Goal: Use online tool/utility: Utilize a website feature to perform a specific function

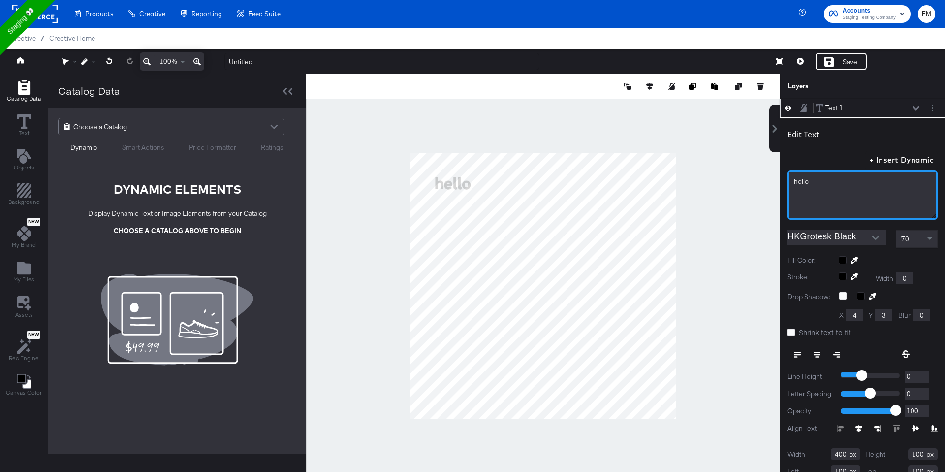
click at [811, 185] on div "hello﻿" at bounding box center [862, 181] width 137 height 9
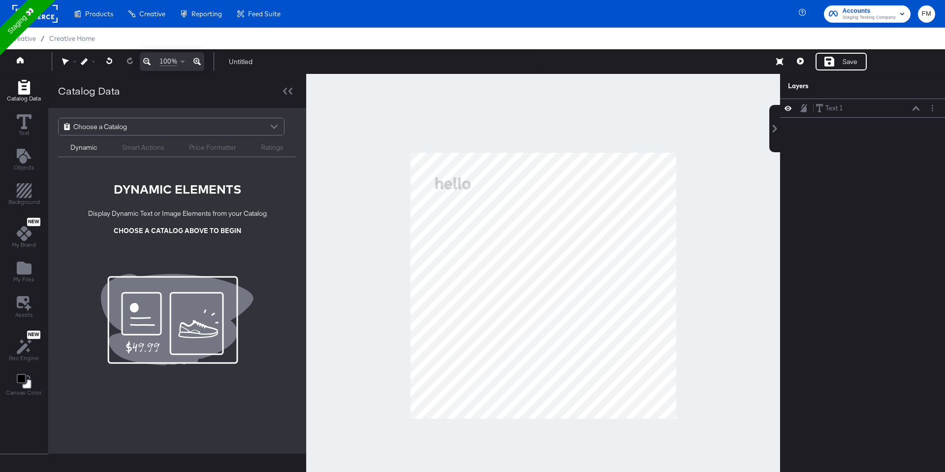
click at [687, 201] on div at bounding box center [543, 285] width 474 height 423
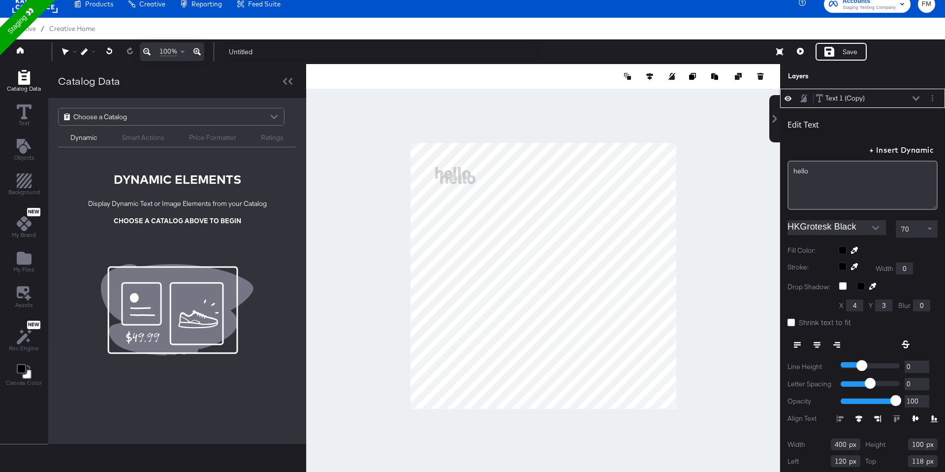
type input "172"
type input "648"
click at [917, 102] on div "Text 1 (Copy) Text 1 (Copy)" at bounding box center [868, 98] width 104 height 10
click at [918, 99] on icon at bounding box center [916, 98] width 7 height 5
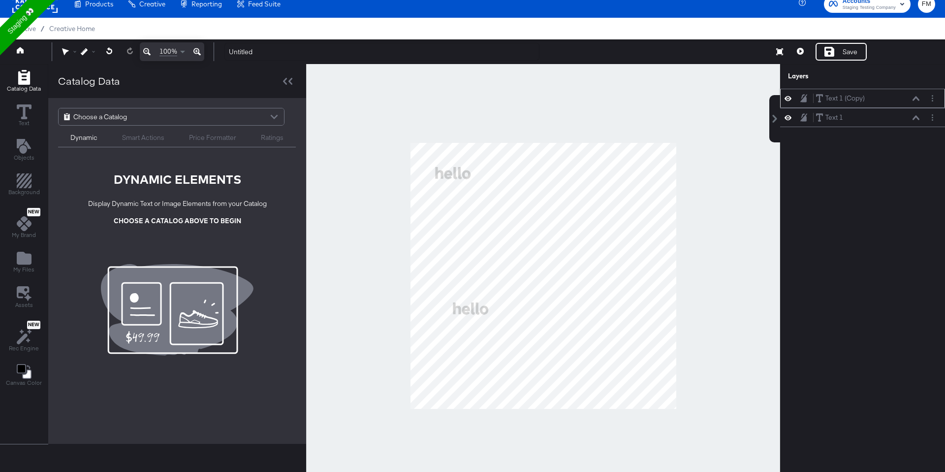
click at [918, 99] on icon at bounding box center [916, 98] width 7 height 4
click at [855, 97] on div "Text 1 (Copy)" at bounding box center [845, 98] width 39 height 9
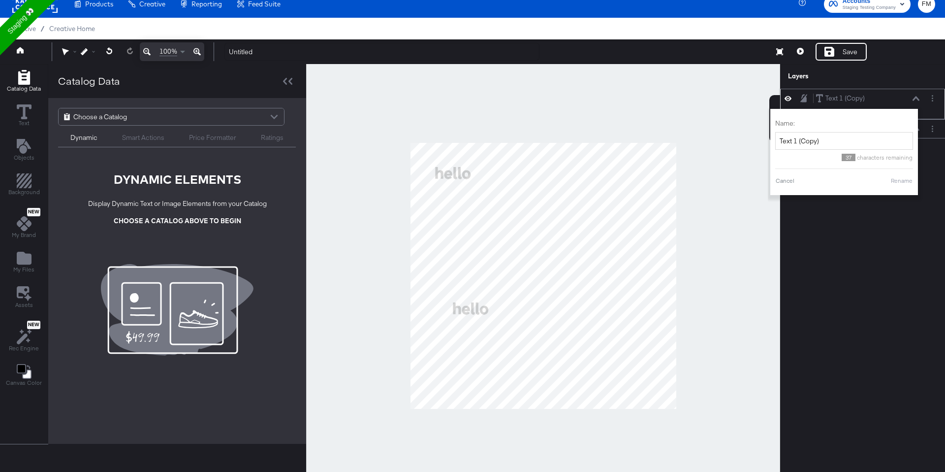
click at [904, 97] on div "Text 1 (Copy) Text 1 (Copy)" at bounding box center [868, 98] width 104 height 10
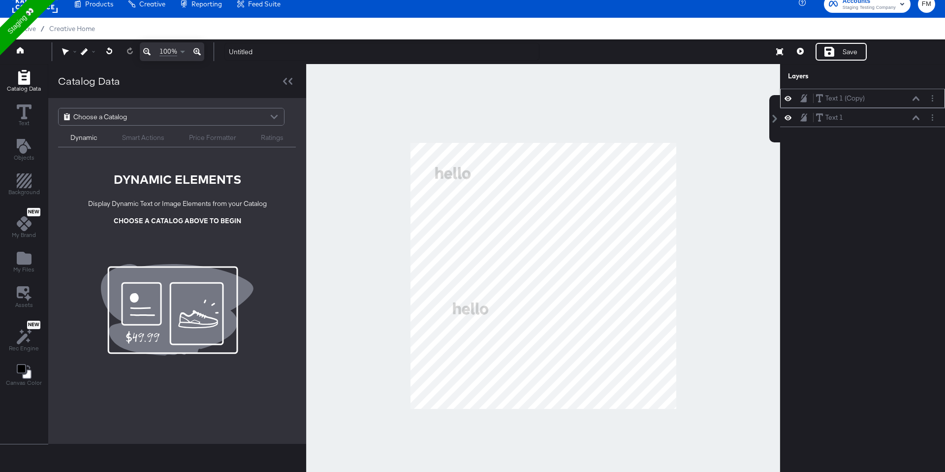
click at [916, 99] on icon at bounding box center [916, 98] width 7 height 5
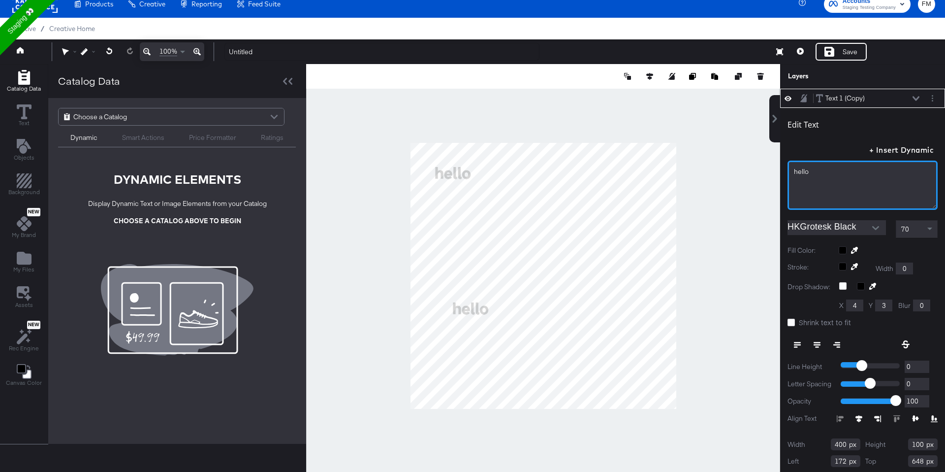
click at [822, 176] on div "hello﻿" at bounding box center [863, 184] width 150 height 49
click at [811, 173] on div "hello﻿" at bounding box center [862, 171] width 137 height 9
click at [824, 177] on div "hello﻿" at bounding box center [863, 184] width 150 height 49
click at [808, 191] on div "20000﻿" at bounding box center [863, 184] width 150 height 49
click at [794, 172] on span "20000﻿" at bounding box center [804, 171] width 20 height 9
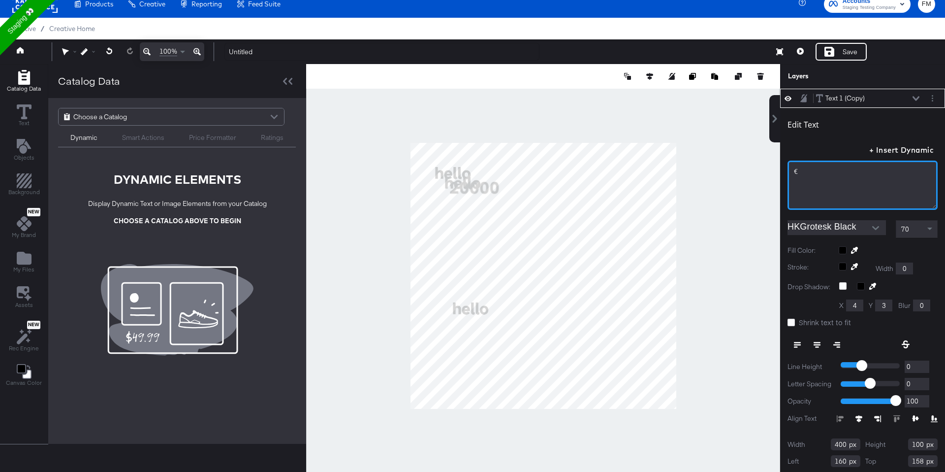
click at [810, 180] on div "€" at bounding box center [863, 184] width 150 height 49
click at [794, 171] on div "hello﻿" at bounding box center [863, 184] width 150 height 49
click at [819, 172] on div "hello﻿" at bounding box center [862, 171] width 137 height 9
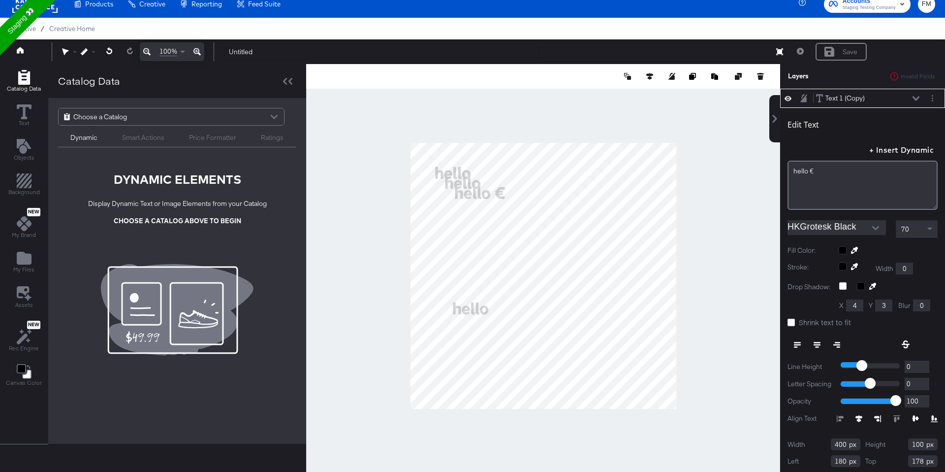
click at [825, 146] on div "hello﻿ €" at bounding box center [863, 175] width 150 height 69
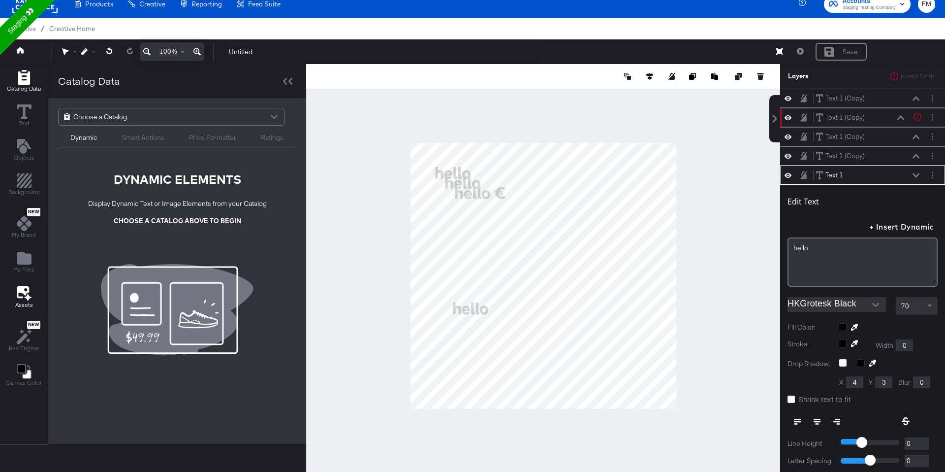
scroll to position [77, 0]
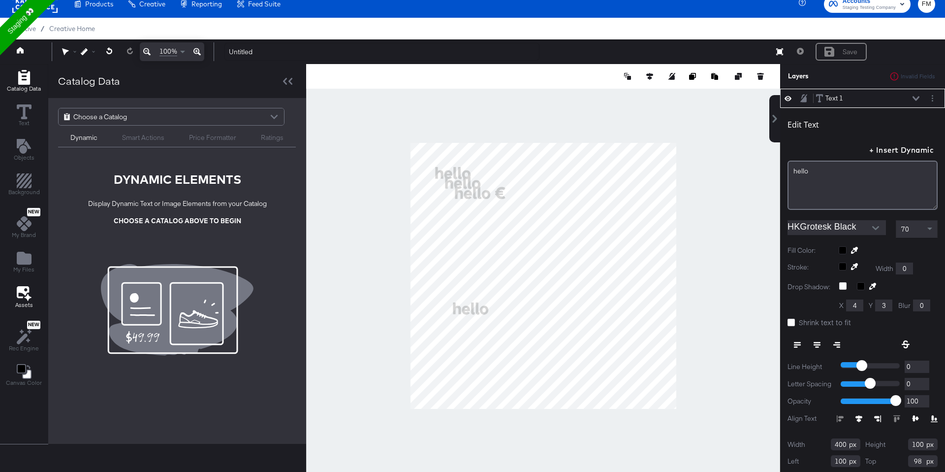
type input "338"
type input "488"
click at [691, 76] on icon "Copy image" at bounding box center [692, 76] width 7 height 7
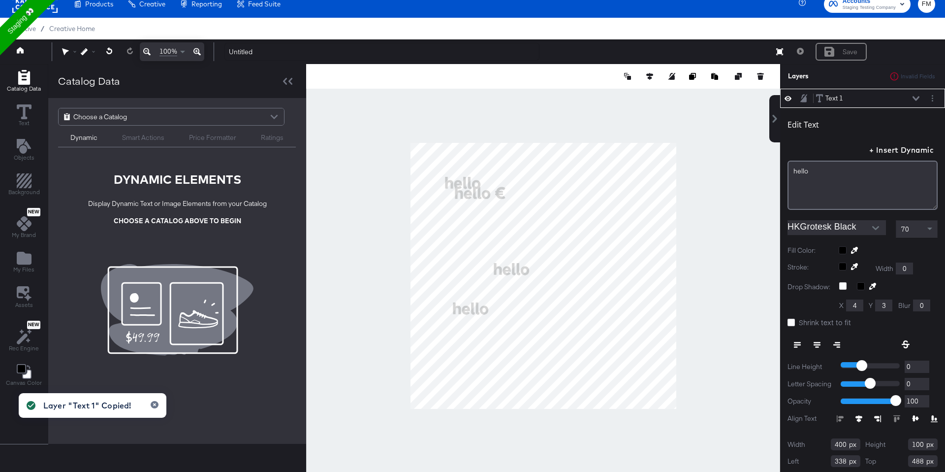
click at [722, 72] on div at bounding box center [694, 76] width 143 height 10
click at [720, 72] on button at bounding box center [716, 76] width 10 height 10
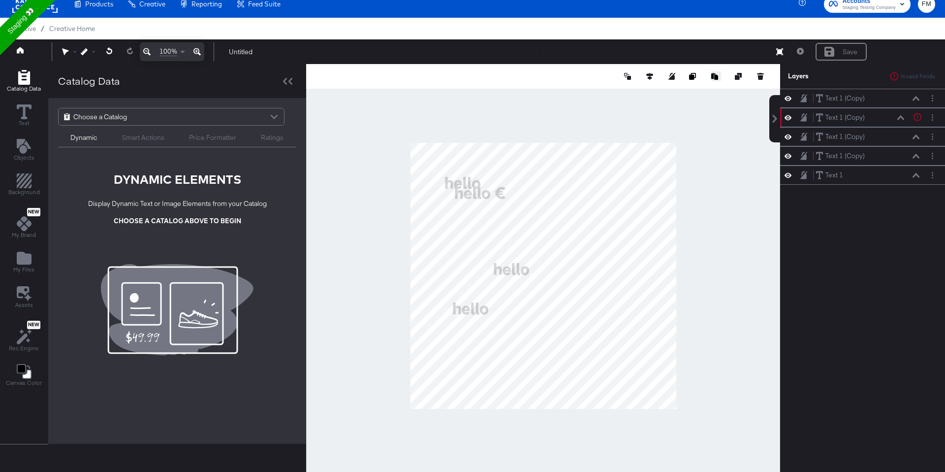
scroll to position [0, 0]
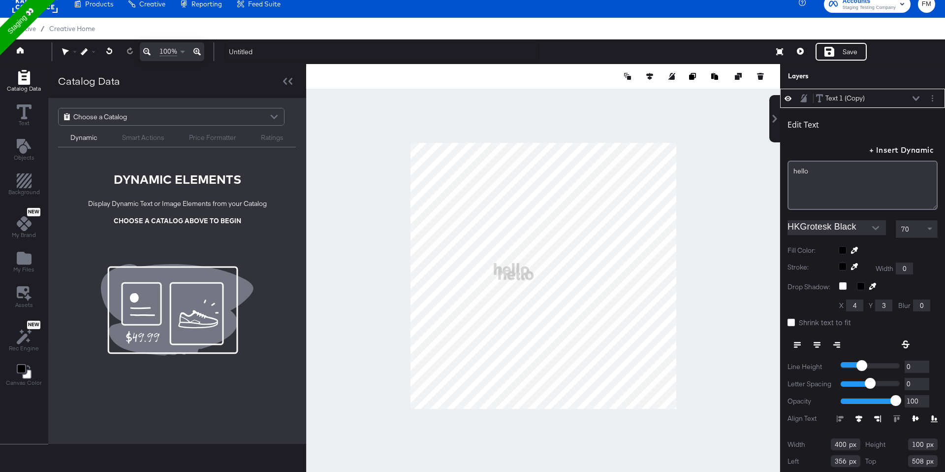
type input "304"
type input "148"
click at [823, 171] on div "hello﻿" at bounding box center [862, 171] width 137 height 9
click at [931, 101] on button "Layer Options" at bounding box center [932, 98] width 10 height 10
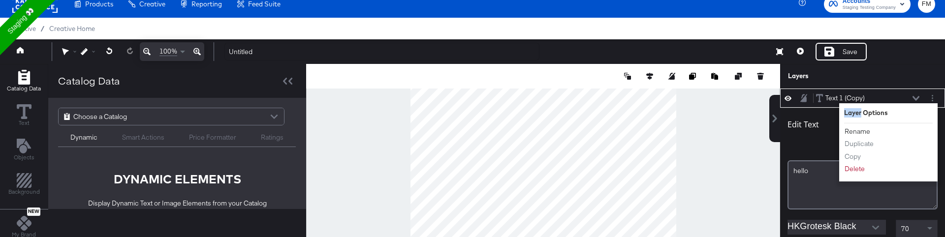
click at [863, 130] on button "Rename" at bounding box center [857, 132] width 27 height 10
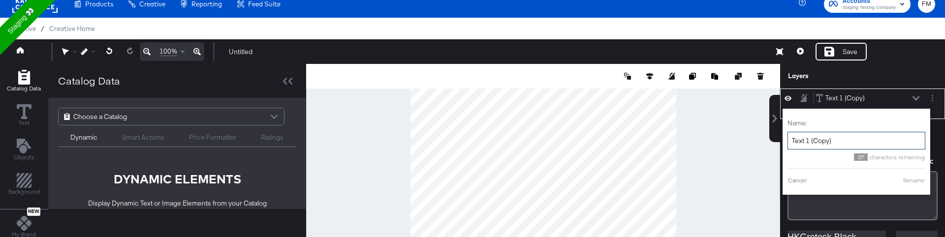
click at [811, 145] on input "Text 1 (Copy)" at bounding box center [857, 141] width 138 height 18
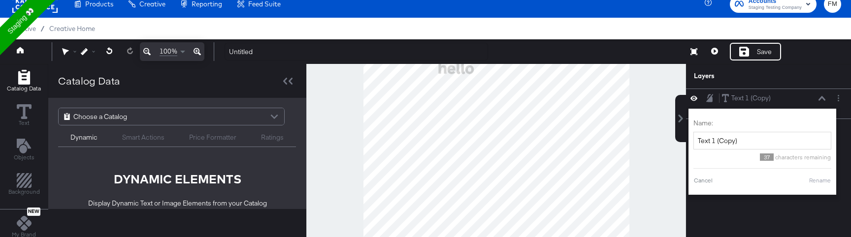
click at [55, 11] on rect at bounding box center [34, 4] width 45 height 18
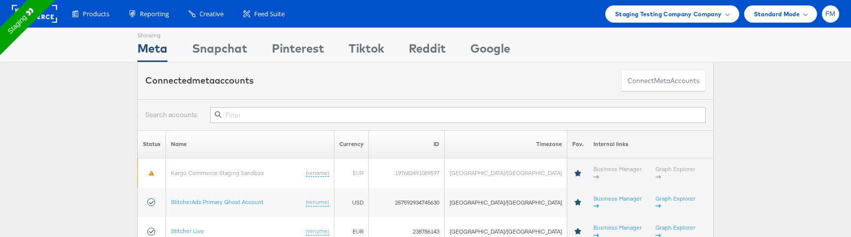
click at [829, 18] on div "FM" at bounding box center [830, 13] width 17 height 17
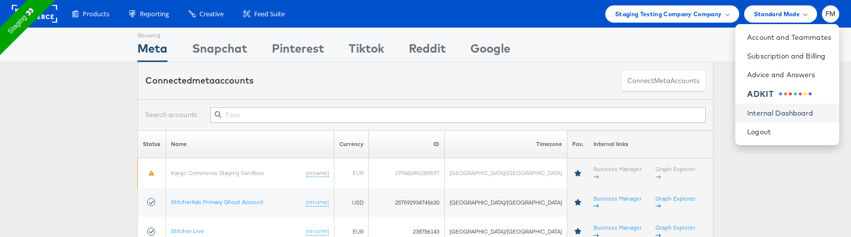
click at [788, 111] on link "Internal Dashboard" at bounding box center [789, 113] width 84 height 10
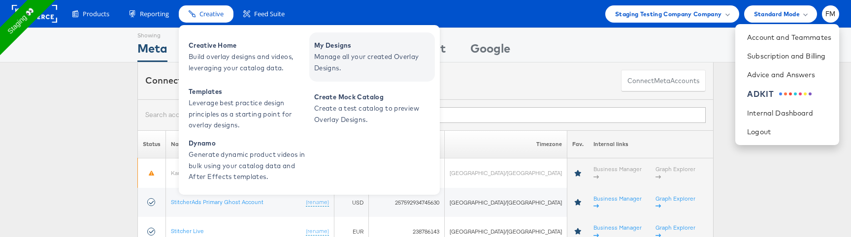
click at [317, 56] on span "Manage all your created Overlay Designs." at bounding box center [373, 62] width 118 height 23
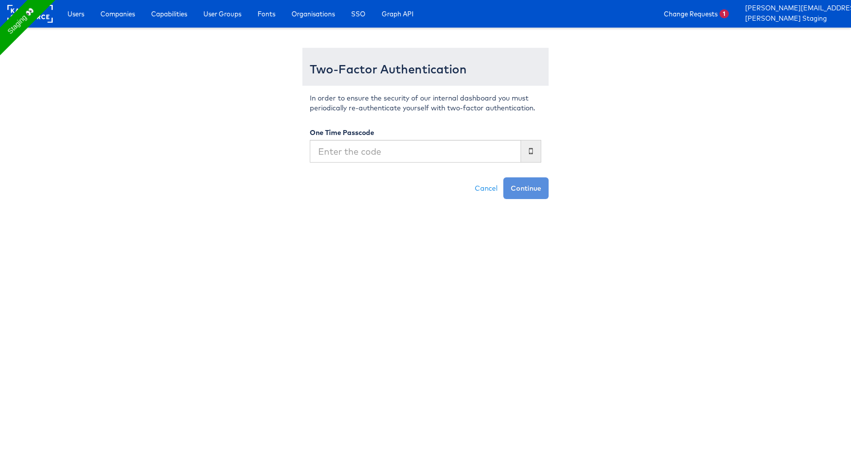
click at [432, 156] on input "text" at bounding box center [415, 151] width 211 height 23
